Goal: Book appointment/travel/reservation: Register for event/course

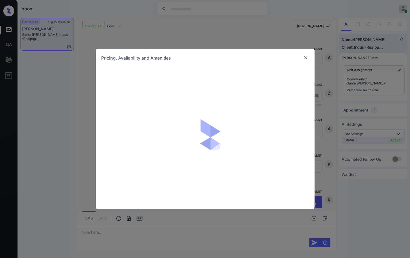
scroll to position [312, 0]
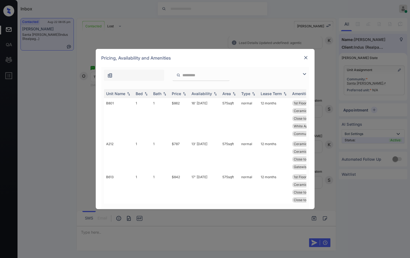
click at [305, 73] on img at bounding box center [304, 74] width 7 height 7
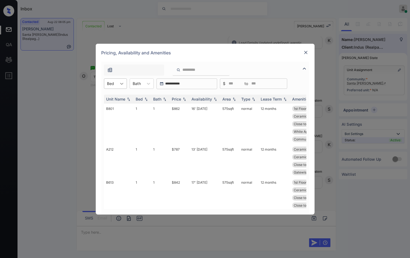
click at [117, 82] on div at bounding box center [122, 84] width 10 height 10
click at [112, 105] on div "2" at bounding box center [115, 107] width 23 height 10
click at [178, 99] on div "Price" at bounding box center [176, 99] width 9 height 5
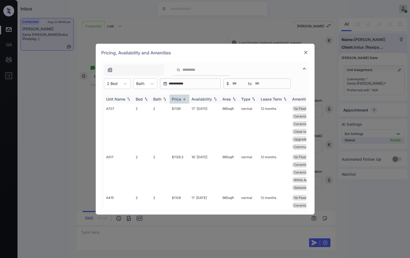
click at [183, 100] on img at bounding box center [183, 99] width 5 height 4
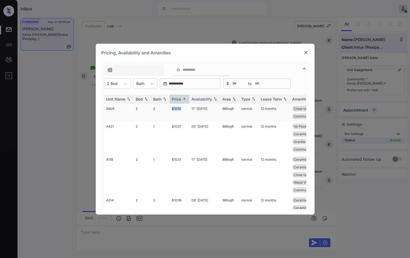
drag, startPoint x: 160, startPoint y: 111, endPoint x: 183, endPoint y: 109, distance: 23.6
click at [183, 109] on tr "A806 2 2 $1014 17' Sep 25 985 sqft normal 12 months Close to Playgr... Granite …" at bounding box center [247, 113] width 286 height 18
copy tr "$1014"
click at [198, 107] on td "17' Sep 25" at bounding box center [204, 113] width 31 height 18
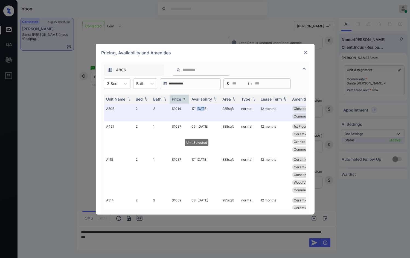
click at [304, 52] on img at bounding box center [305, 52] width 5 height 5
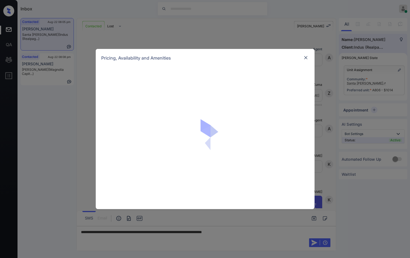
scroll to position [348, 0]
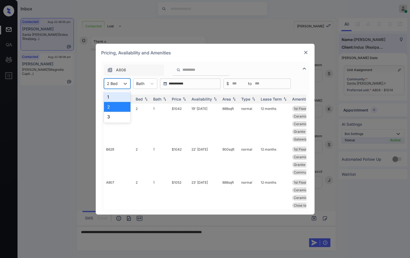
click at [110, 81] on div at bounding box center [112, 84] width 11 height 6
click at [115, 97] on div "1" at bounding box center [117, 97] width 27 height 10
click at [184, 100] on img at bounding box center [183, 99] width 5 height 4
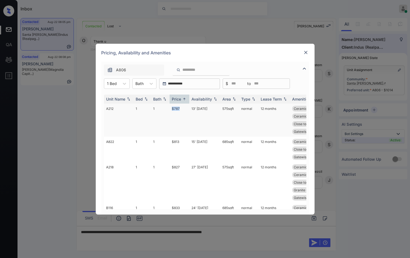
drag, startPoint x: 169, startPoint y: 107, endPoint x: 187, endPoint y: 110, distance: 18.3
click at [187, 110] on tr "A212 1 1 $787 13' Sep 25 575 sqft normal 12 months Ceramic Tile Ba... Ceramic T…" at bounding box center [247, 120] width 286 height 33
copy tr "$787"
click at [301, 55] on div "Pricing, Availability and Amenities" at bounding box center [205, 53] width 219 height 18
click at [305, 47] on div "Pricing, Availability and Amenities" at bounding box center [205, 53] width 219 height 18
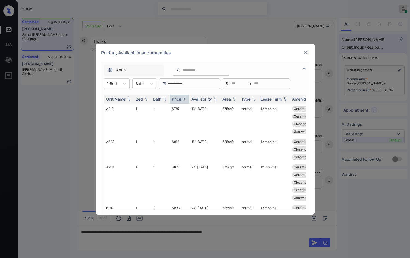
click at [305, 50] on img at bounding box center [305, 52] width 5 height 5
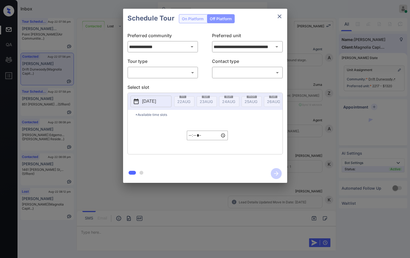
scroll to position [327, 0]
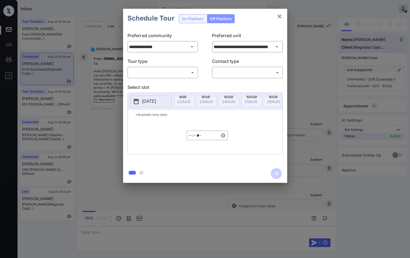
click at [380, 100] on div "**********" at bounding box center [205, 96] width 410 height 192
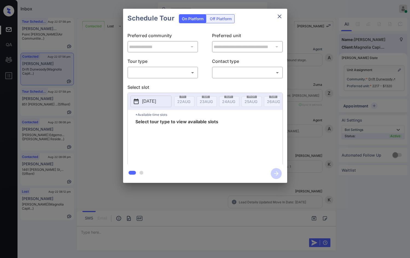
scroll to position [327, 0]
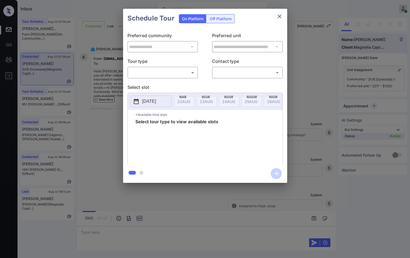
click at [187, 71] on body "Inbox Jezcil Usanastre Online Set yourself offline Set yourself on break Profil…" at bounding box center [205, 129] width 410 height 258
click at [325, 91] on div at bounding box center [205, 129] width 410 height 258
click at [95, 127] on div "**********" at bounding box center [205, 96] width 410 height 192
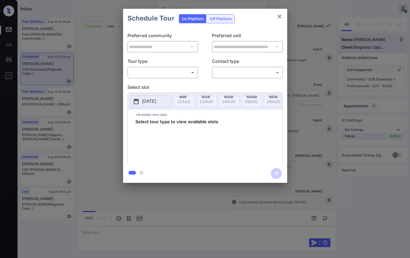
scroll to position [636, 0]
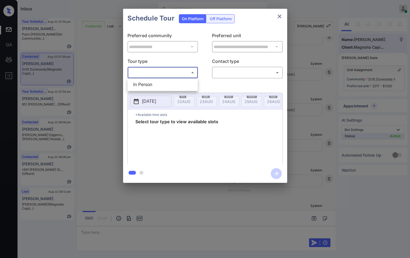
click at [188, 76] on body "Inbox Jezcil Usanastre Online Set yourself offline Set yourself on break Profil…" at bounding box center [205, 129] width 410 height 258
click at [182, 82] on li "In Person" at bounding box center [162, 85] width 67 height 10
type input "********"
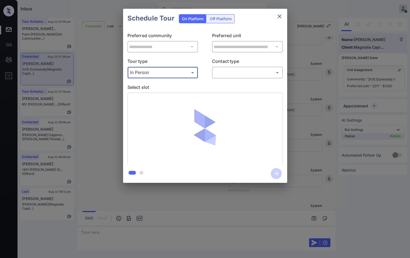
click at [298, 75] on div "**********" at bounding box center [205, 96] width 410 height 192
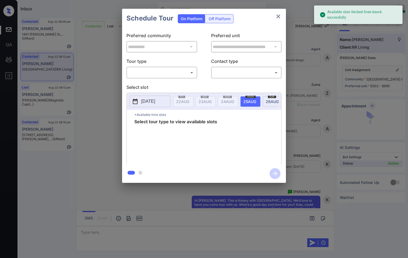
scroll to position [460, 0]
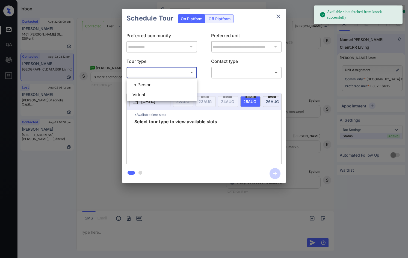
click at [158, 74] on body "Available slots fetched from knock successfully Inbox Jezcil Usanastre Online S…" at bounding box center [204, 129] width 408 height 258
drag, startPoint x: 159, startPoint y: 85, endPoint x: 160, endPoint y: 76, distance: 9.1
click at [159, 85] on li "In Person" at bounding box center [161, 85] width 67 height 10
type input "********"
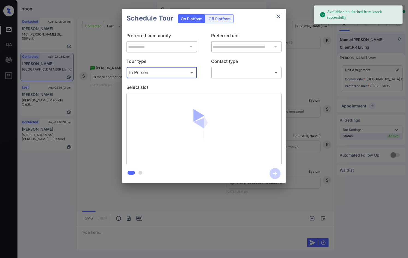
click at [237, 74] on body "Available slots fetched from knock successfully Inbox Jezcil Usanastre Online S…" at bounding box center [204, 129] width 408 height 258
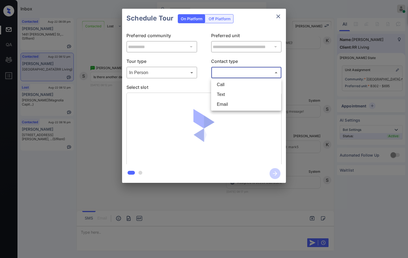
click at [232, 98] on li "Text" at bounding box center [246, 95] width 67 height 10
type input "****"
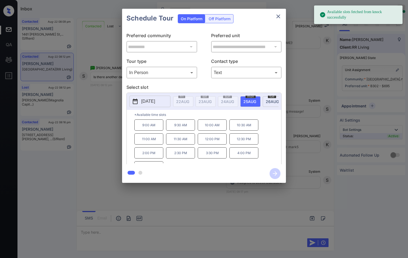
click at [155, 99] on p "2025-08-25" at bounding box center [148, 101] width 14 height 7
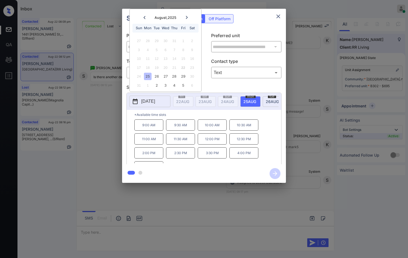
click at [83, 153] on div "**********" at bounding box center [204, 96] width 408 height 192
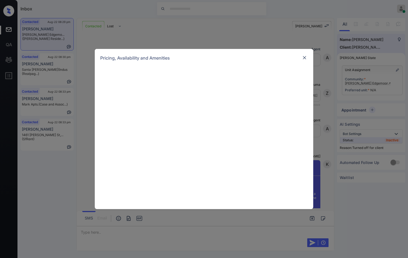
scroll to position [562, 0]
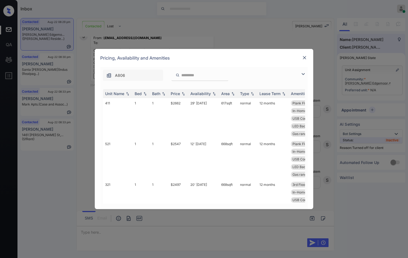
click at [304, 75] on img at bounding box center [303, 74] width 7 height 7
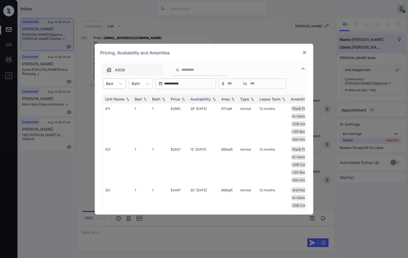
click at [103, 86] on div "Bed" at bounding box center [114, 83] width 23 height 10
click at [108, 94] on div "1" at bounding box center [114, 97] width 23 height 10
click at [184, 100] on img at bounding box center [183, 99] width 5 height 4
drag, startPoint x: 167, startPoint y: 109, endPoint x: 187, endPoint y: 106, distance: 20.4
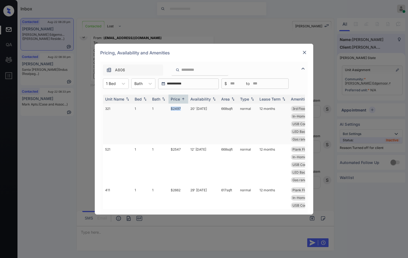
click at [187, 106] on tr "321 1 1 $2497 20' Aug 25 668 sqft normal 12 months 3rd Floor Plank Flooring ...…" at bounding box center [246, 124] width 286 height 41
click at [187, 106] on td "$2497" at bounding box center [179, 124] width 20 height 41
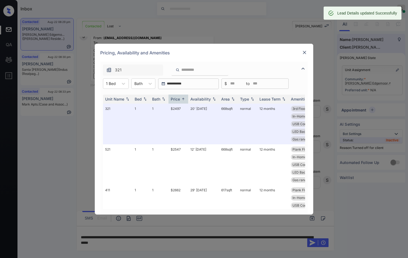
click at [304, 50] on img at bounding box center [304, 52] width 5 height 5
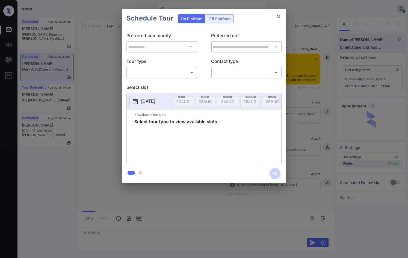
scroll to position [539, 0]
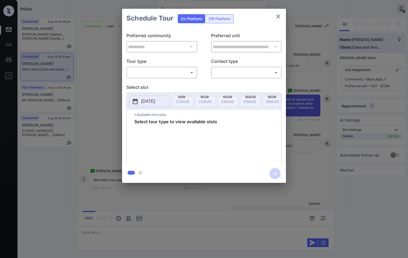
click at [193, 77] on body "Inbox Jezcil Usanastre Online Set yourself offline Set yourself on break Profil…" at bounding box center [204, 129] width 408 height 258
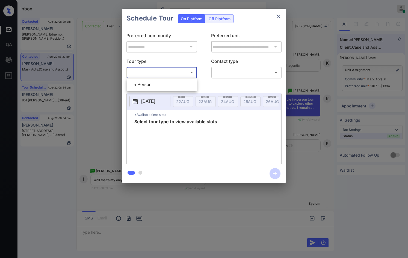
click at [181, 84] on li "In Person" at bounding box center [161, 85] width 67 height 10
type input "********"
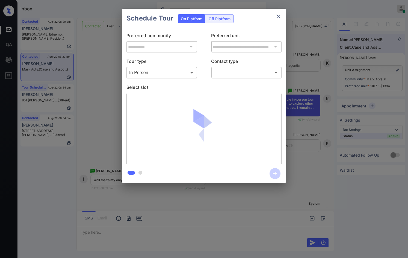
drag, startPoint x: 216, startPoint y: 67, endPoint x: 218, endPoint y: 73, distance: 6.2
click at [217, 67] on div "​ ​" at bounding box center [246, 73] width 71 height 12
click at [218, 73] on body "Inbox Jezcil Usanastre Online Set yourself offline Set yourself on break Profil…" at bounding box center [204, 129] width 408 height 258
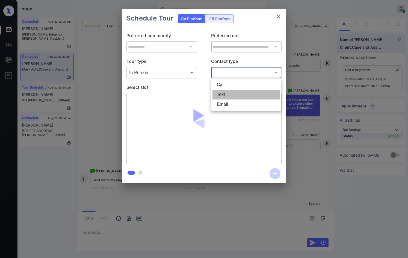
click at [218, 90] on li "Text" at bounding box center [246, 95] width 67 height 10
type input "****"
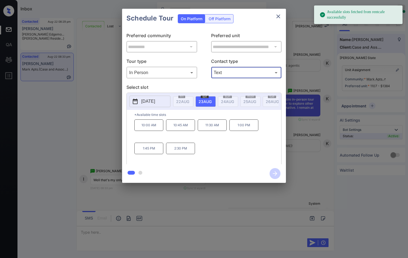
click at [153, 97] on button "2025-08-23" at bounding box center [150, 101] width 41 height 11
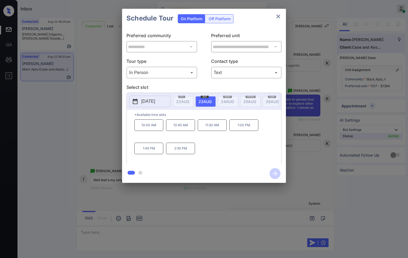
click at [82, 114] on div "**********" at bounding box center [204, 96] width 408 height 192
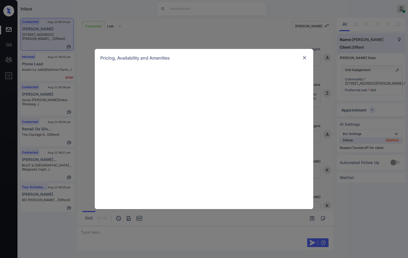
scroll to position [805, 0]
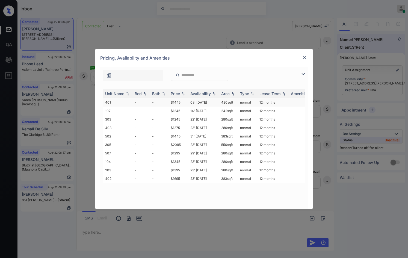
click at [191, 103] on td "08' [DATE]" at bounding box center [203, 102] width 31 height 8
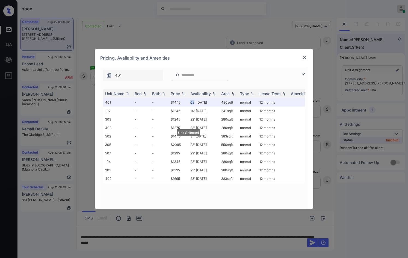
click at [307, 57] on img at bounding box center [304, 57] width 5 height 5
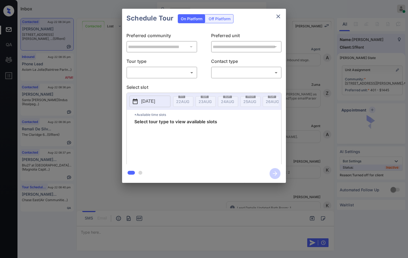
scroll to position [878, 0]
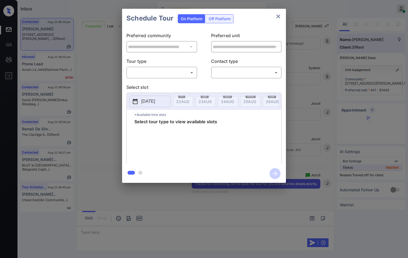
click at [228, 18] on div "Off Platform" at bounding box center [219, 18] width 27 height 8
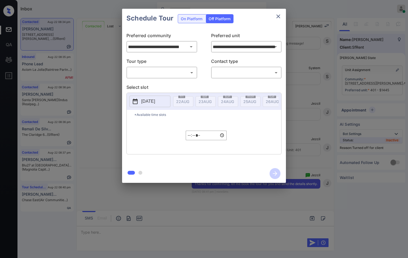
click at [182, 66] on p "Tour type" at bounding box center [162, 62] width 71 height 9
click at [182, 71] on body "Inbox Jezcil Usanastre Online Set yourself offline Set yourself on break Profil…" at bounding box center [204, 129] width 408 height 258
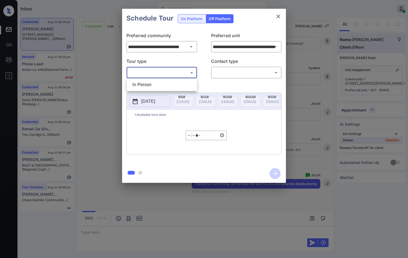
click at [163, 86] on li "In Person" at bounding box center [161, 85] width 67 height 10
type input "********"
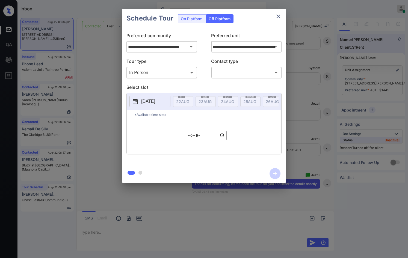
click at [251, 67] on div "​ ​" at bounding box center [246, 73] width 71 height 12
click at [246, 76] on body "Inbox Jezcil Usanastre Online Set yourself offline Set yourself on break Profil…" at bounding box center [204, 129] width 408 height 258
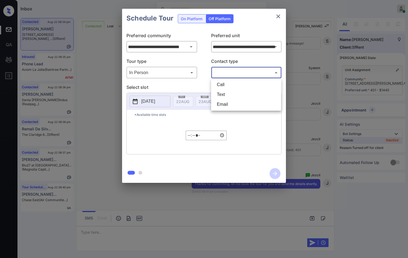
click at [241, 89] on li "Call" at bounding box center [246, 85] width 67 height 10
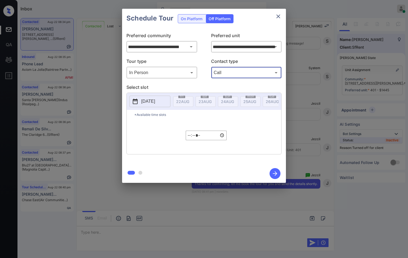
click at [239, 72] on body "Inbox Jezcil Usanastre Online Set yourself offline Set yourself on break Profil…" at bounding box center [204, 129] width 408 height 258
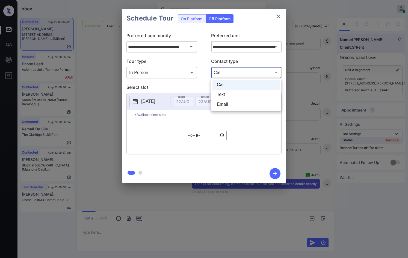
click at [234, 93] on li "Text" at bounding box center [246, 95] width 67 height 10
type input "****"
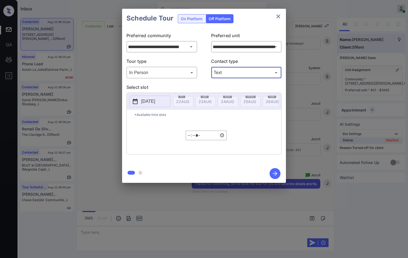
click at [147, 99] on p "[DATE]" at bounding box center [148, 101] width 14 height 7
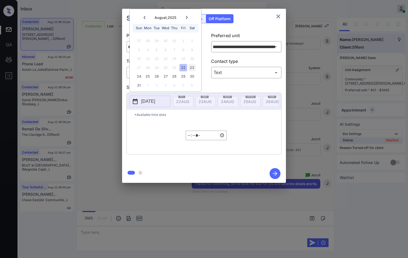
click at [190, 67] on div "23" at bounding box center [192, 67] width 7 height 7
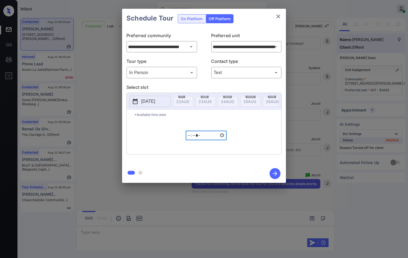
click at [189, 137] on input "*****" at bounding box center [206, 136] width 41 height 10
type input "*****"
click at [277, 173] on icon "button" at bounding box center [275, 173] width 4 height 4
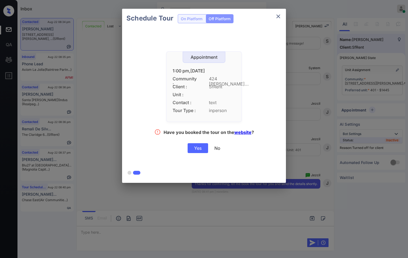
click at [204, 145] on div "Yes" at bounding box center [198, 148] width 20 height 10
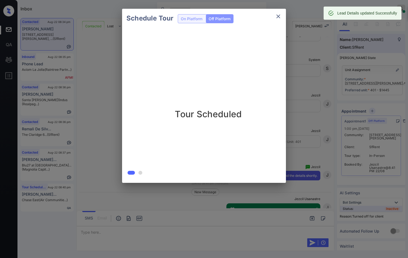
scroll to position [913, 0]
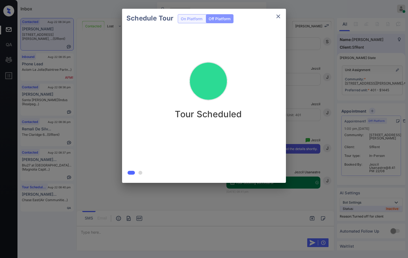
click at [268, 133] on div "Tour Scheduled" at bounding box center [208, 103] width 173 height 151
click at [84, 108] on div "Schedule Tour On Platform Off Platform Tour Scheduled" at bounding box center [204, 96] width 408 height 192
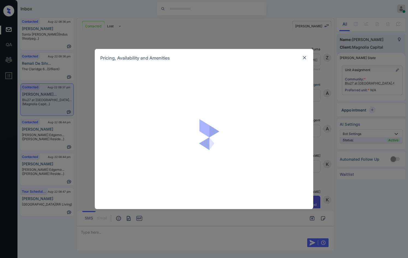
scroll to position [109, 0]
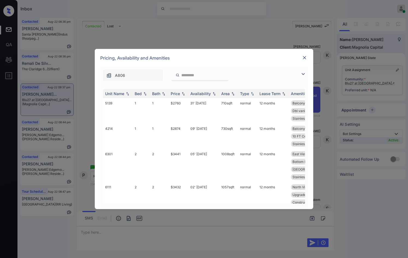
click at [303, 73] on img at bounding box center [303, 74] width 7 height 7
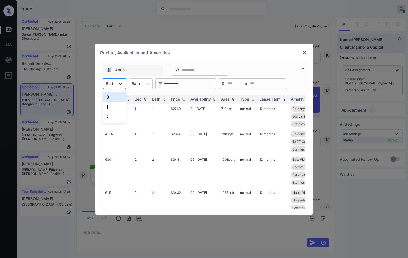
click at [123, 83] on icon at bounding box center [120, 83] width 5 height 5
click at [119, 108] on div "1" at bounding box center [114, 107] width 23 height 10
click at [184, 100] on img at bounding box center [183, 99] width 5 height 4
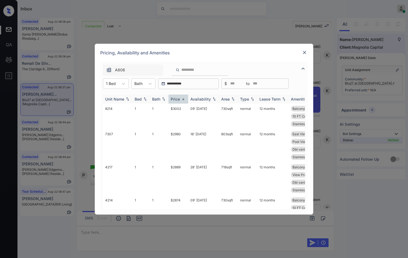
click at [184, 100] on img at bounding box center [183, 99] width 5 height 4
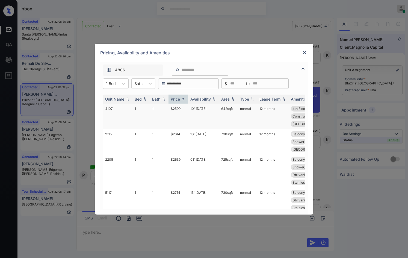
click at [179, 108] on td "$2599" at bounding box center [179, 116] width 20 height 25
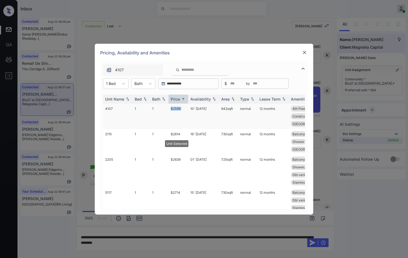
click at [179, 108] on td "$2599" at bounding box center [179, 116] width 20 height 25
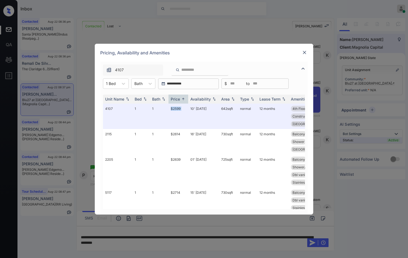
click at [304, 51] on img at bounding box center [304, 52] width 5 height 5
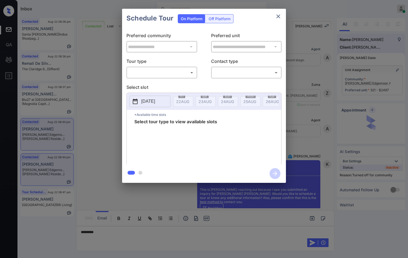
scroll to position [891, 0]
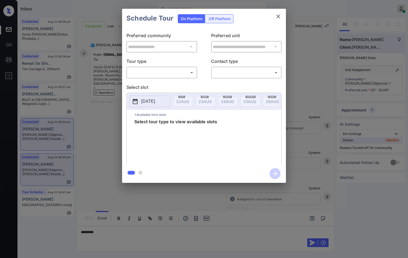
click at [173, 65] on p "Tour type" at bounding box center [162, 62] width 71 height 9
drag, startPoint x: 147, startPoint y: 78, endPoint x: 147, endPoint y: 83, distance: 5.2
click at [148, 78] on div "​ ​" at bounding box center [162, 73] width 71 height 12
click at [147, 83] on div "**********" at bounding box center [204, 96] width 164 height 136
click at [157, 70] on body "Inbox Jezcil Usanastre Online Set yourself offline Set yourself on break Profil…" at bounding box center [204, 129] width 408 height 258
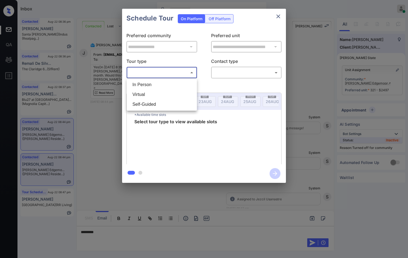
click at [158, 84] on li "In Person" at bounding box center [161, 85] width 67 height 10
type input "********"
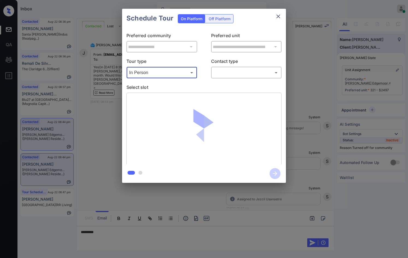
click at [240, 69] on body "Inbox Jezcil Usanastre Online Set yourself offline Set yourself on break Profil…" at bounding box center [204, 129] width 408 height 258
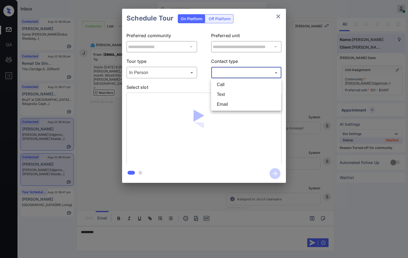
click at [239, 99] on li "Text" at bounding box center [246, 95] width 67 height 10
type input "****"
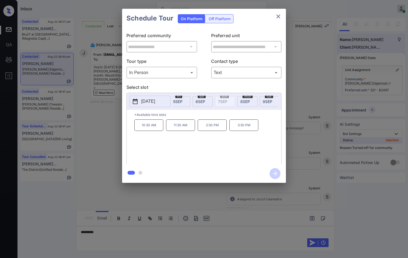
scroll to position [0, 313]
click at [211, 101] on div "[DATE]" at bounding box center [206, 101] width 20 height 11
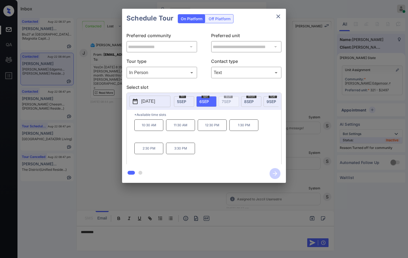
click at [151, 102] on p "2025-09-06" at bounding box center [148, 101] width 14 height 7
click at [105, 115] on div "**********" at bounding box center [204, 96] width 408 height 192
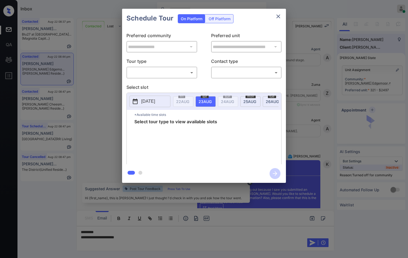
scroll to position [908, 0]
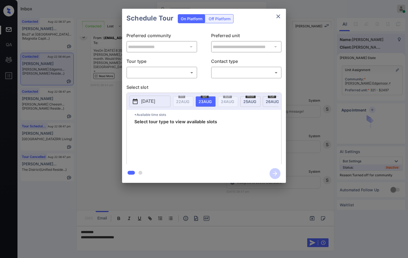
click at [160, 70] on body "Inbox Jezcil Usanastre Online Set yourself offline Set yourself on break Profil…" at bounding box center [204, 129] width 408 height 258
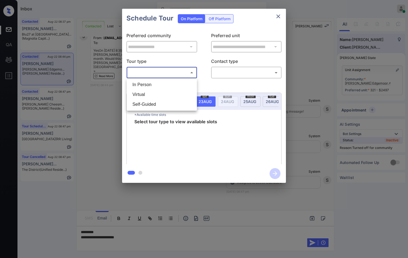
click at [159, 87] on li "In Person" at bounding box center [161, 85] width 67 height 10
type input "********"
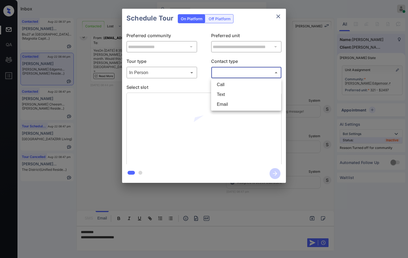
click at [239, 72] on body "Inbox Jezcil Usanastre Online Set yourself offline Set yourself on break Profil…" at bounding box center [204, 129] width 408 height 258
click at [237, 98] on li "Text" at bounding box center [246, 95] width 67 height 10
type input "****"
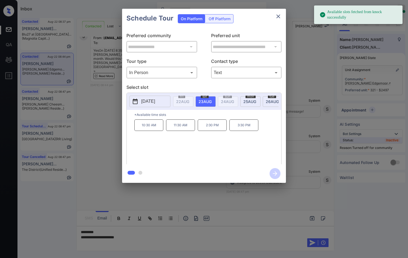
click at [164, 100] on button "2025-08-23" at bounding box center [150, 101] width 41 height 11
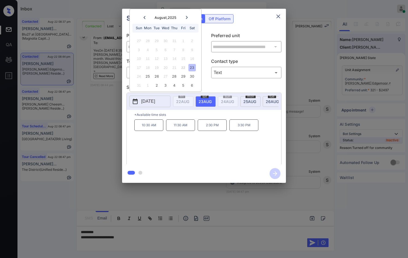
click at [145, 17] on icon at bounding box center [144, 17] width 3 height 3
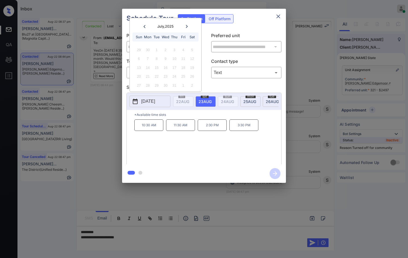
click at [188, 26] on icon at bounding box center [186, 26] width 3 height 3
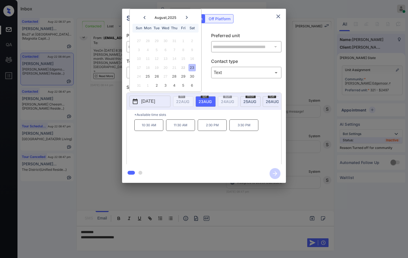
click at [185, 17] on div at bounding box center [186, 17] width 7 height 7
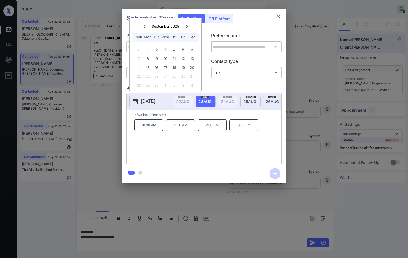
click at [99, 114] on div "**********" at bounding box center [204, 96] width 408 height 192
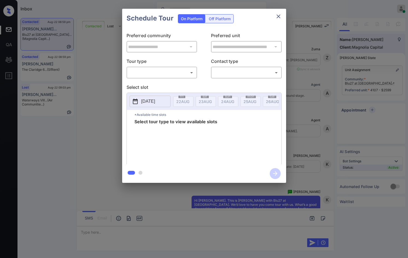
scroll to position [677, 0]
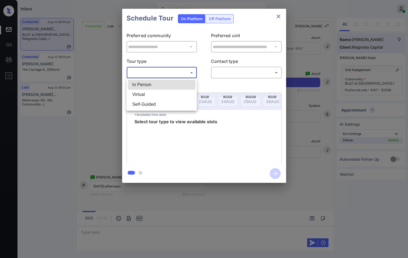
click at [147, 71] on body "Inbox Jezcil Usanastre Online Set yourself offline Set yourself on break Profil…" at bounding box center [204, 129] width 408 height 258
click at [148, 83] on li "In Person" at bounding box center [161, 85] width 67 height 10
type input "********"
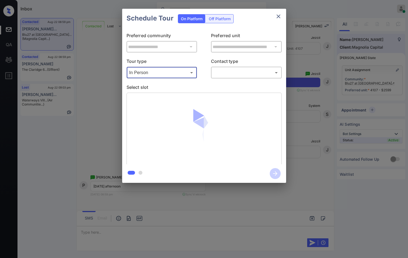
click at [233, 75] on body "Inbox Jezcil Usanastre Online Set yourself offline Set yourself on break Profil…" at bounding box center [204, 129] width 408 height 258
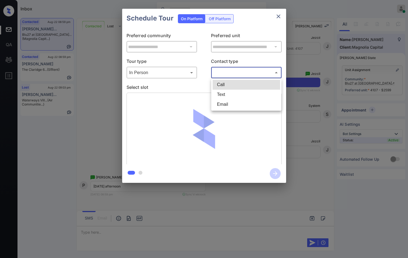
click at [230, 92] on li "Text" at bounding box center [246, 95] width 67 height 10
type input "****"
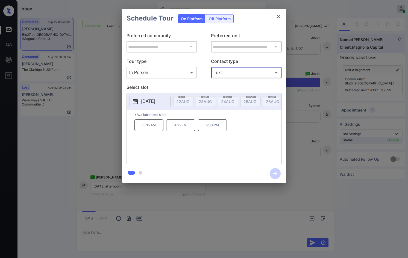
click at [151, 94] on div "[DATE] 22 AUG [DATE] [DATE] [DATE] [DATE] [DATE] [DATE] [DATE] [DATE] [DATE] [D…" at bounding box center [204, 101] width 155 height 17
click at [154, 100] on p "[DATE]" at bounding box center [148, 101] width 14 height 7
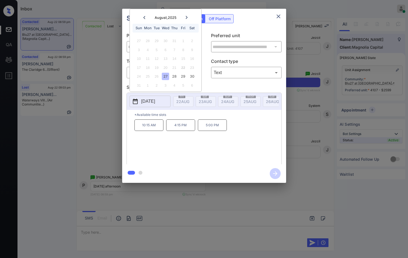
click at [97, 61] on div "**********" at bounding box center [204, 96] width 408 height 192
